Goal: Navigation & Orientation: Understand site structure

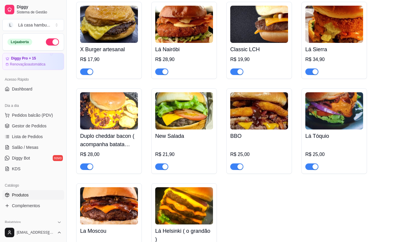
scroll to position [97, 0]
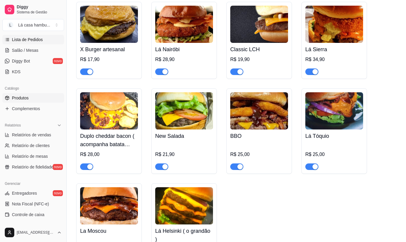
click at [37, 39] on span "Lista de Pedidos" at bounding box center [27, 40] width 31 height 6
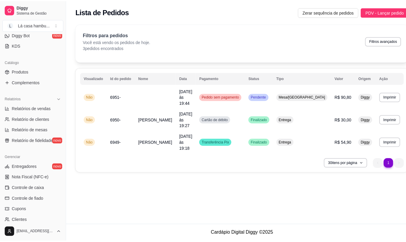
scroll to position [97, 0]
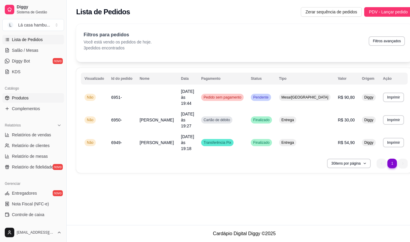
click at [36, 96] on link "Produtos" at bounding box center [33, 98] width 62 height 10
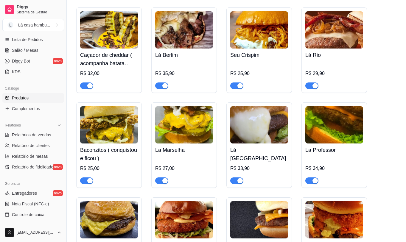
scroll to position [1279, 0]
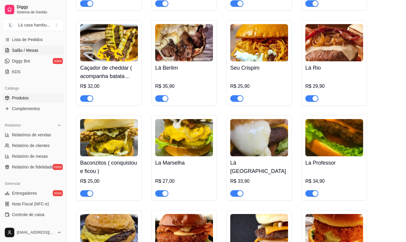
click at [21, 46] on link "Salão / Mesas" at bounding box center [33, 51] width 62 height 10
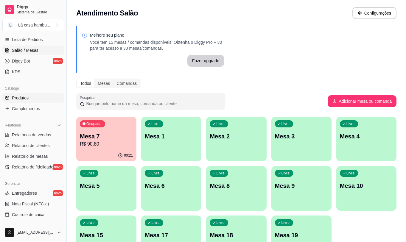
click at [43, 99] on link "Produtos" at bounding box center [33, 98] width 62 height 10
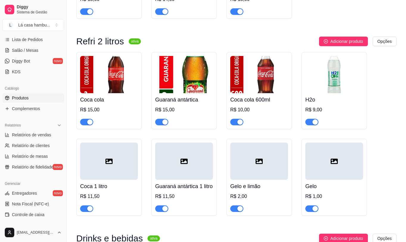
scroll to position [3094, 0]
